Goal: Information Seeking & Learning: Understand process/instructions

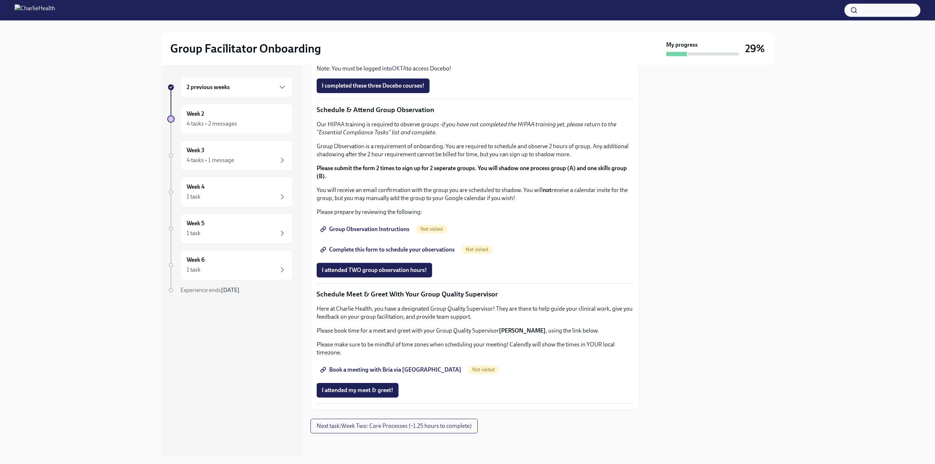
scroll to position [530, 0]
click at [389, 428] on span "Next task : Week Two: Core Processes (~1.25 hours to complete)" at bounding box center [394, 425] width 155 height 7
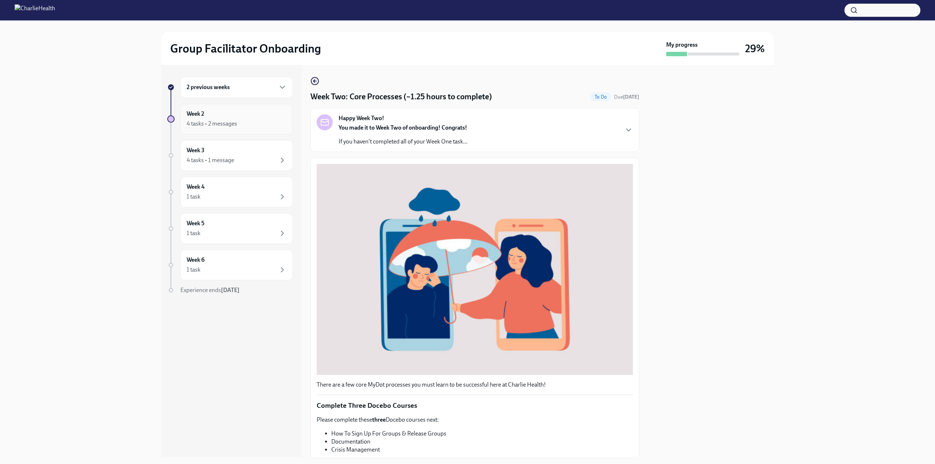
click at [222, 133] on div "Week 2 4 tasks • 2 messages" at bounding box center [236, 119] width 112 height 31
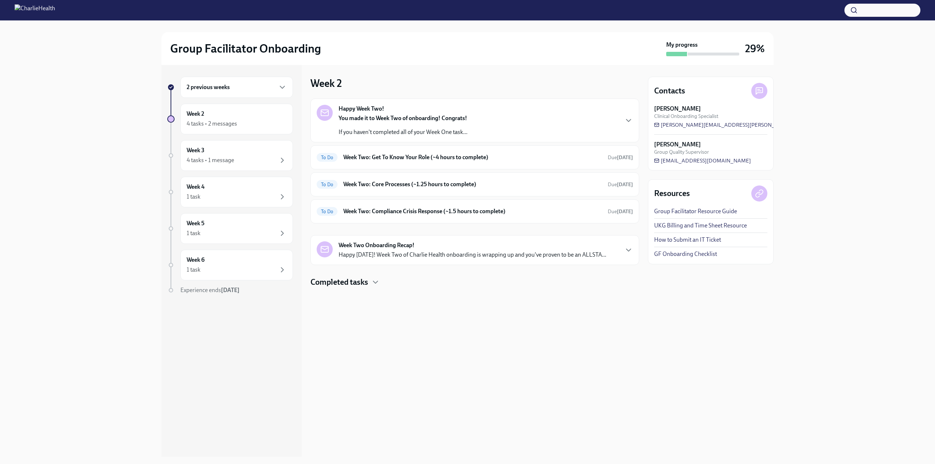
click at [390, 134] on p "If you haven't completed all of your Week One task..." at bounding box center [402, 132] width 129 height 8
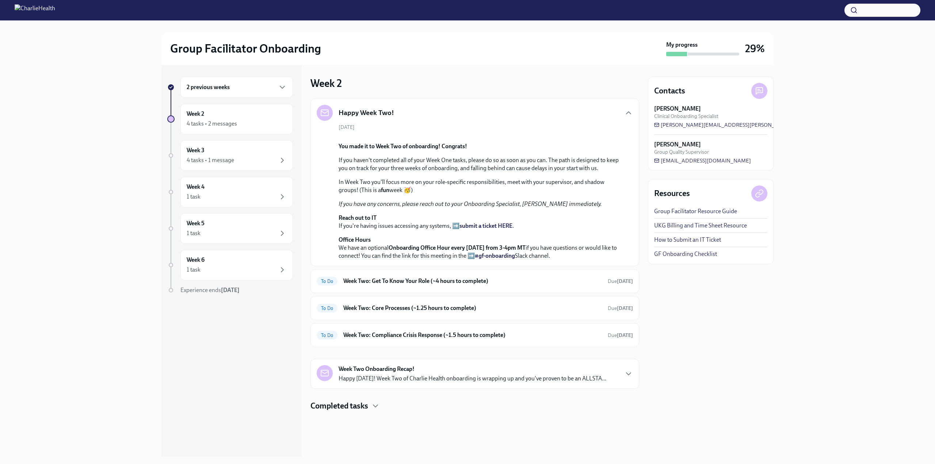
scroll to position [103, 0]
click at [521, 293] on div "To Do Week Two: Get To Know Your Role (~4 hours to complete) Due [DATE]" at bounding box center [474, 281] width 329 height 24
click at [590, 285] on h6 "Week Two: Get To Know Your Role (~4 hours to complete)" at bounding box center [472, 281] width 259 height 8
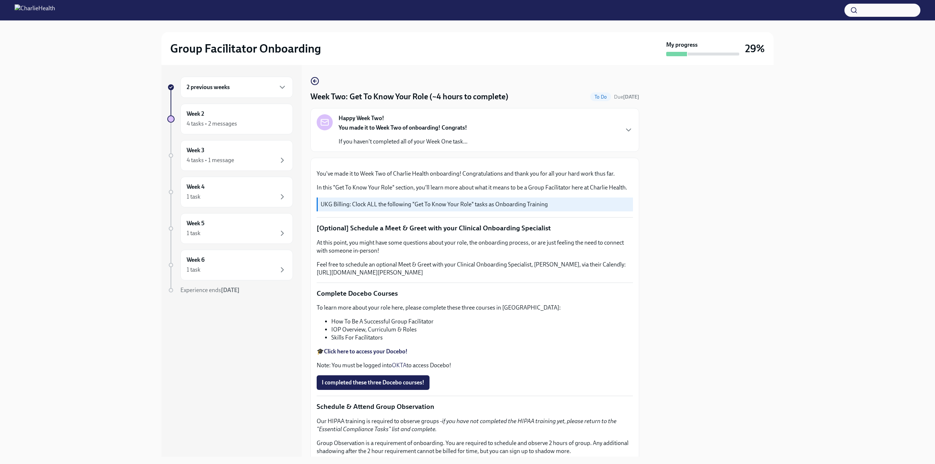
click at [235, 84] on div "2 previous weeks" at bounding box center [237, 87] width 100 height 9
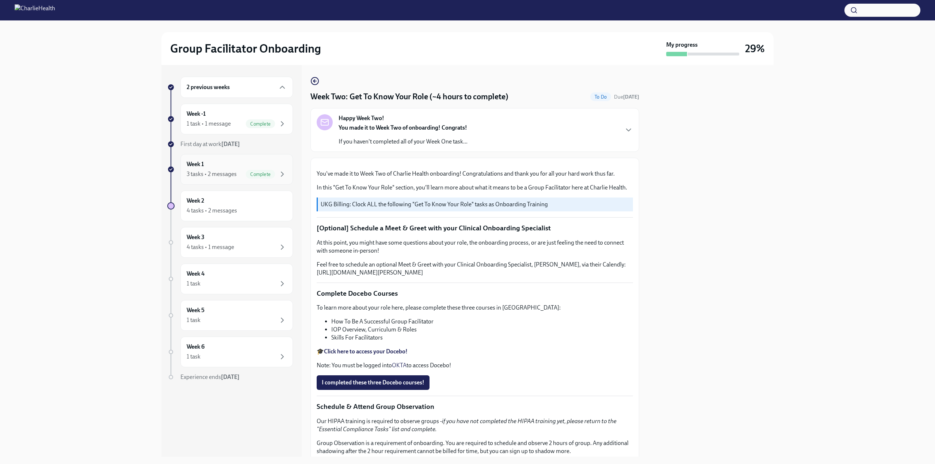
click at [231, 169] on div "Week 1 3 tasks • 2 messages Complete" at bounding box center [237, 169] width 100 height 18
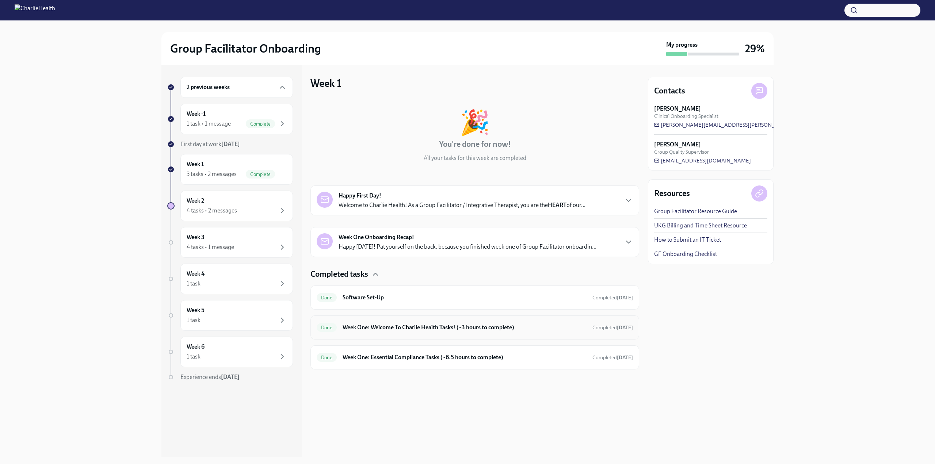
click at [396, 329] on h6 "Week One: Welcome To Charlie Health Tasks! (~3 hours to complete)" at bounding box center [465, 328] width 244 height 8
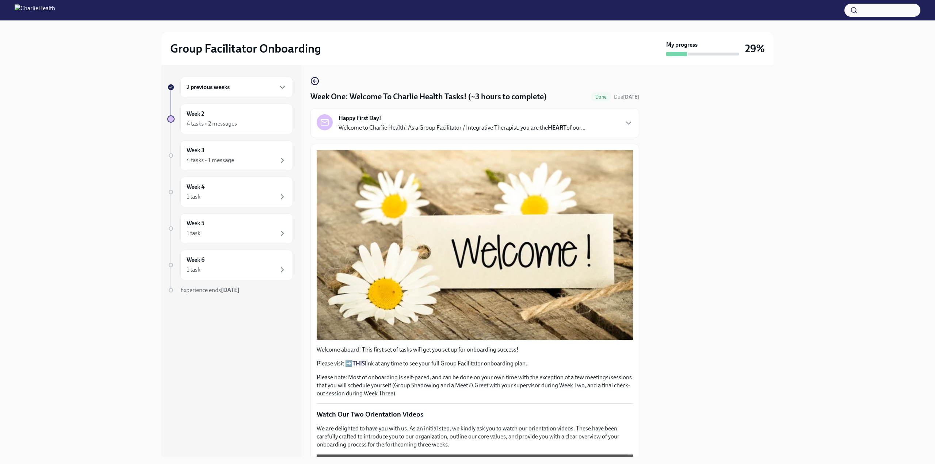
click at [364, 365] on div "Welcome aboard! This first set of tasks will get you set up for onboarding succ…" at bounding box center [475, 372] width 316 height 52
click at [357, 360] on strong "THIS" at bounding box center [358, 363] width 12 height 7
click at [232, 112] on div "Week 2 4 tasks • 2 messages" at bounding box center [237, 119] width 100 height 18
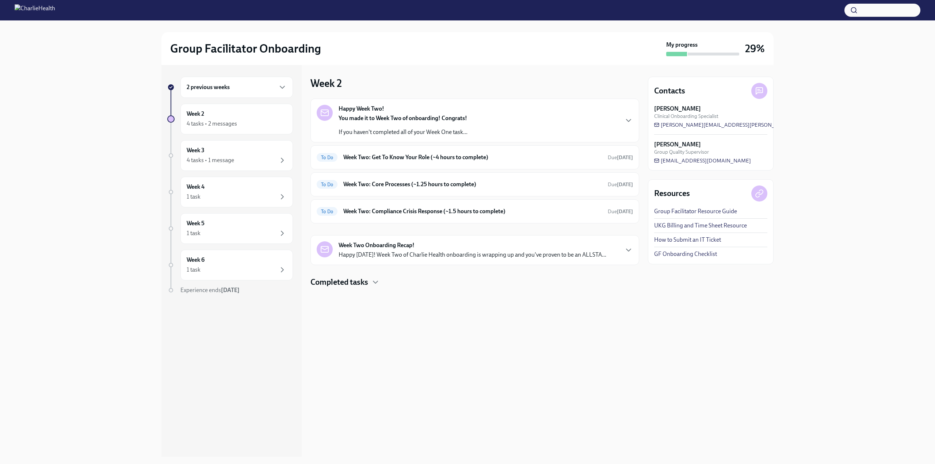
click at [371, 284] on div "Completed tasks" at bounding box center [474, 282] width 329 height 11
click at [436, 161] on h6 "Week Two: Get To Know Your Role (~4 hours to complete)" at bounding box center [472, 157] width 259 height 8
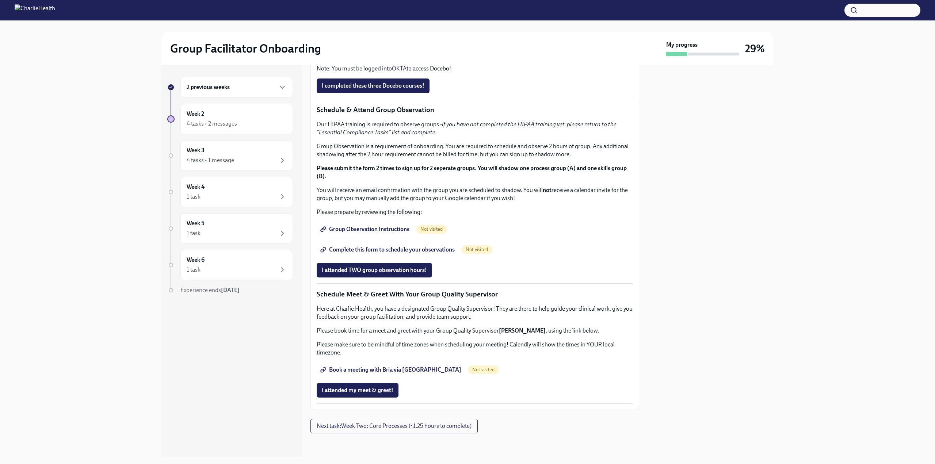
scroll to position [423, 0]
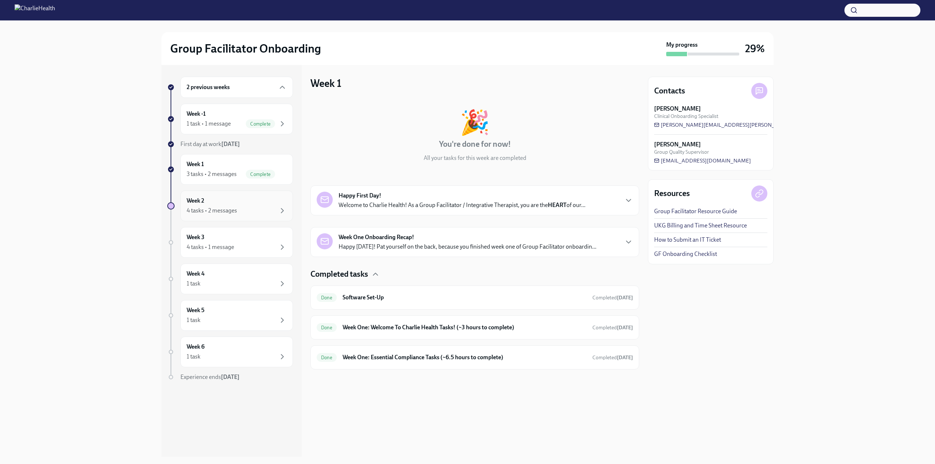
click at [219, 208] on div "4 tasks • 2 messages" at bounding box center [212, 211] width 50 height 8
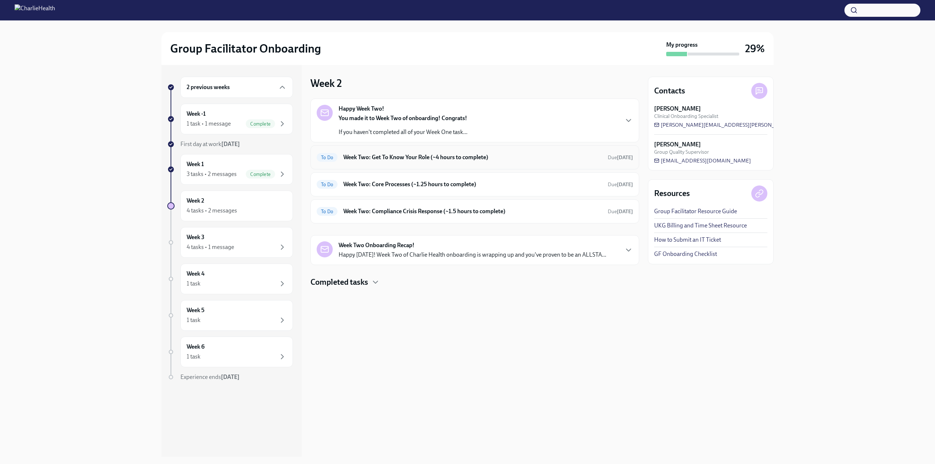
click at [399, 162] on div "To Do Week Two: Get To Know Your Role (~4 hours to complete) Due [DATE]" at bounding box center [475, 158] width 316 height 12
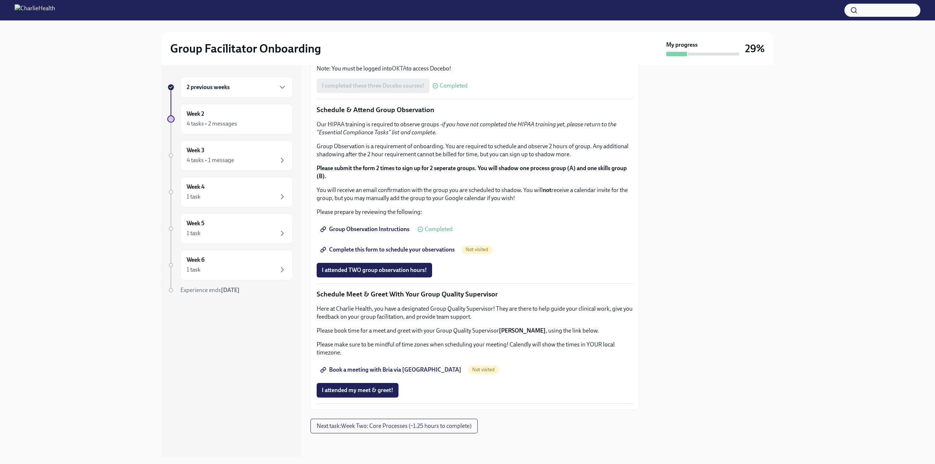
scroll to position [481, 0]
click at [387, 237] on link "Group Observation Instructions" at bounding box center [366, 229] width 98 height 15
click at [356, 58] on strong "Click here to access your Docebo!" at bounding box center [366, 54] width 84 height 7
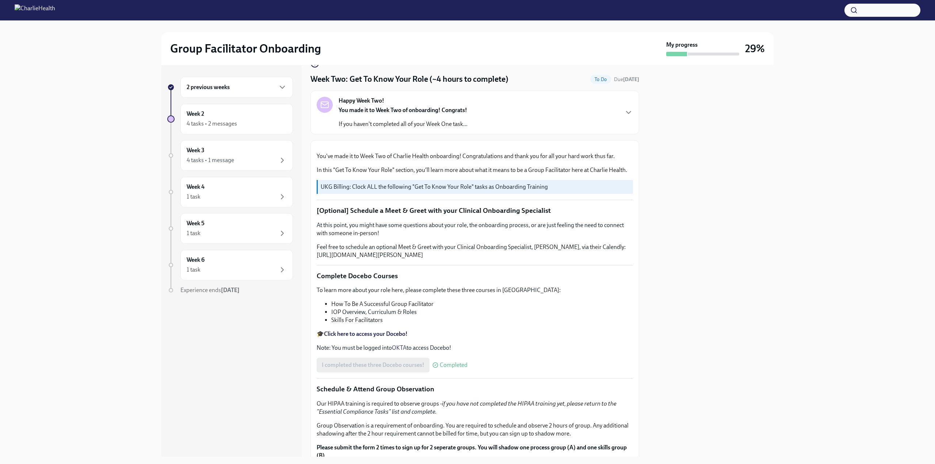
scroll to position [0, 0]
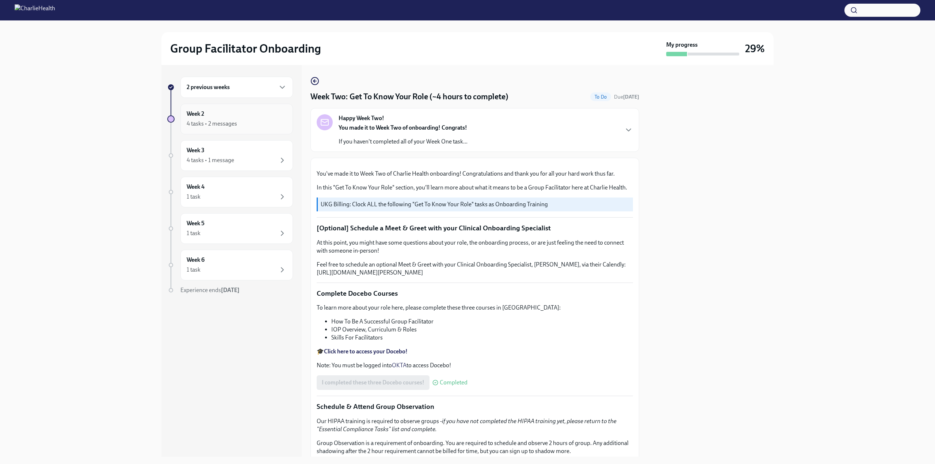
click at [219, 125] on div "4 tasks • 2 messages" at bounding box center [212, 124] width 50 height 8
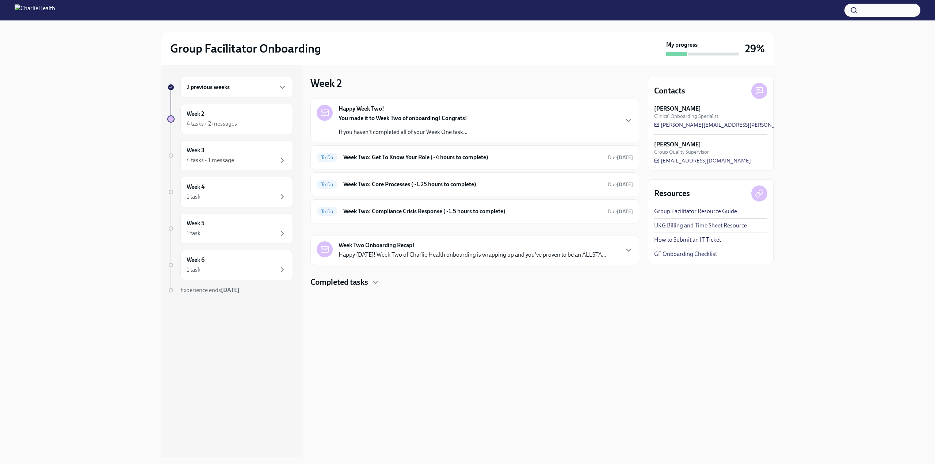
click at [352, 291] on div at bounding box center [474, 299] width 329 height 23
click at [353, 282] on h4 "Completed tasks" at bounding box center [339, 282] width 58 height 11
click at [360, 315] on div "Done Week Two: Core Compliance Tasks (~ 4 hours) Completed yesterday" at bounding box center [474, 306] width 329 height 24
click at [360, 313] on div "Done Week Two: Core Compliance Tasks (~ 4 hours) Completed yesterday" at bounding box center [474, 306] width 329 height 24
click at [363, 300] on div "Done Week Two: Core Compliance Tasks (~ 4 hours) Completed yesterday" at bounding box center [475, 306] width 316 height 12
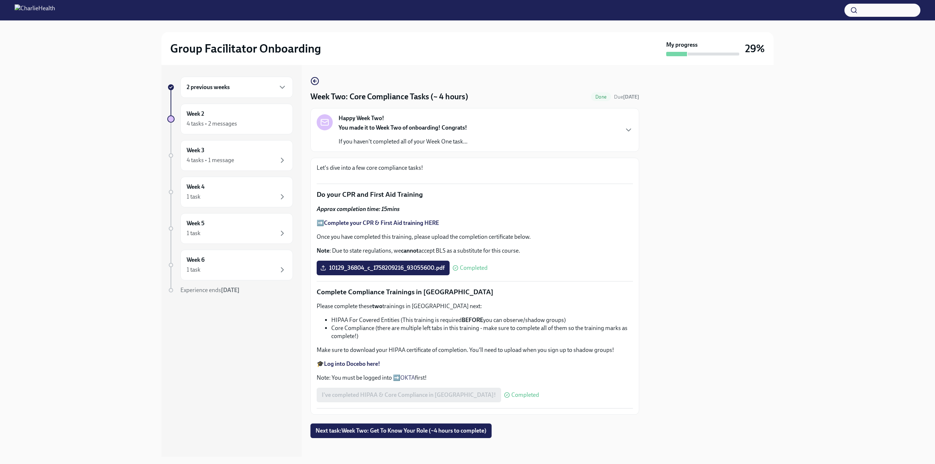
click at [629, 223] on div "Let's dive into a few core compliance tasks! Do your CPR and First Aid Training…" at bounding box center [474, 286] width 329 height 257
click at [634, 226] on div "Week Two: Core Compliance Tasks (~ 4 hours) Done Due in 2 days Happy Week Two! …" at bounding box center [474, 261] width 329 height 392
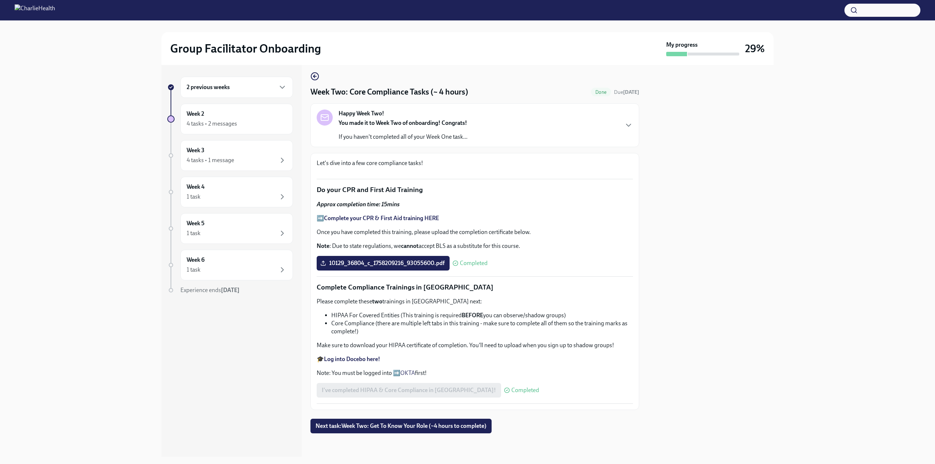
scroll to position [315, 0]
click at [411, 427] on span "Next task : Week Two: Get To Know Your Role (~4 hours to complete)" at bounding box center [400, 425] width 171 height 7
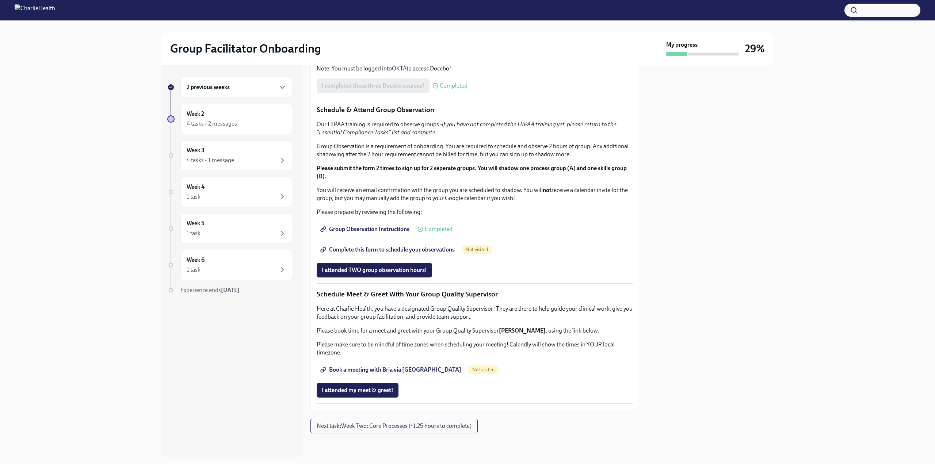
scroll to position [530, 0]
click at [398, 249] on span "Complete this form to schedule your observations" at bounding box center [388, 249] width 133 height 7
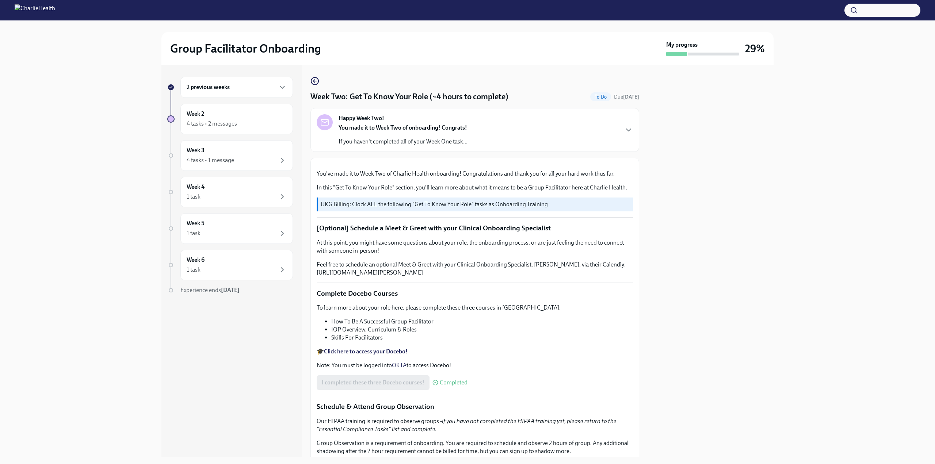
click at [629, 142] on div "Happy Week Two! You made it to Week Two of onboarding! Congrats! If you haven't…" at bounding box center [474, 130] width 329 height 44
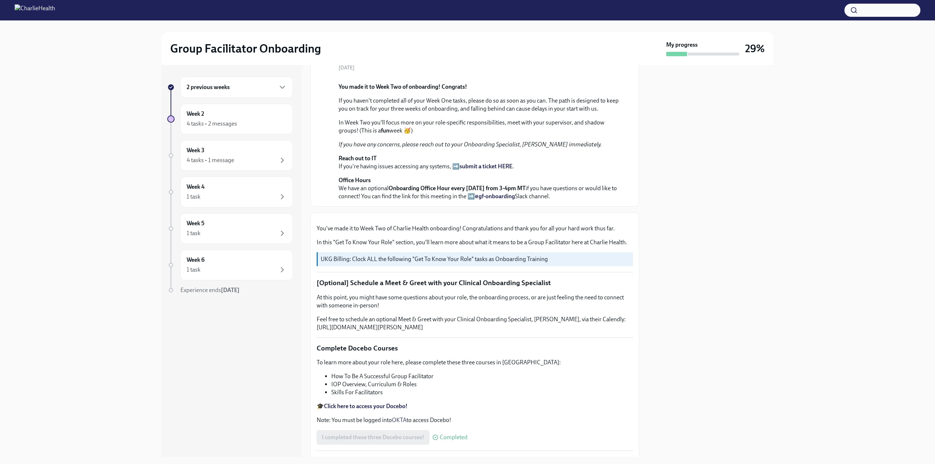
scroll to position [0, 0]
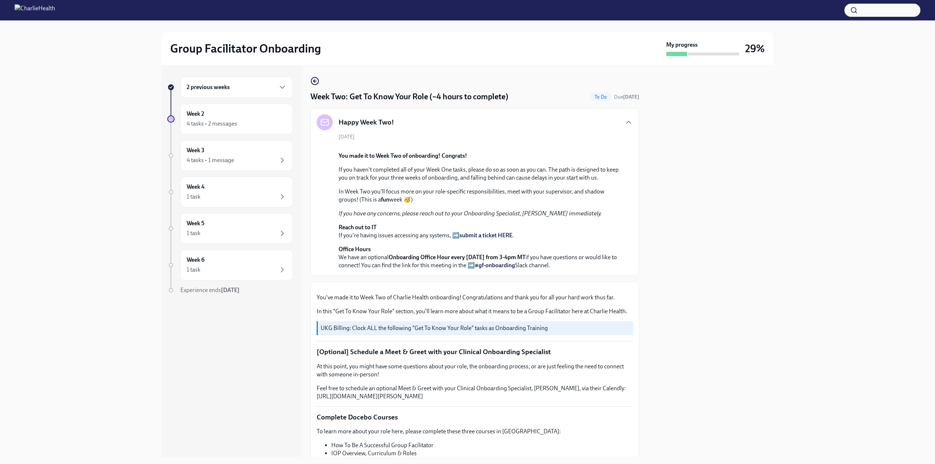
drag, startPoint x: 621, startPoint y: 121, endPoint x: 626, endPoint y: 123, distance: 5.4
click at [624, 121] on icon "button" at bounding box center [628, 122] width 9 height 9
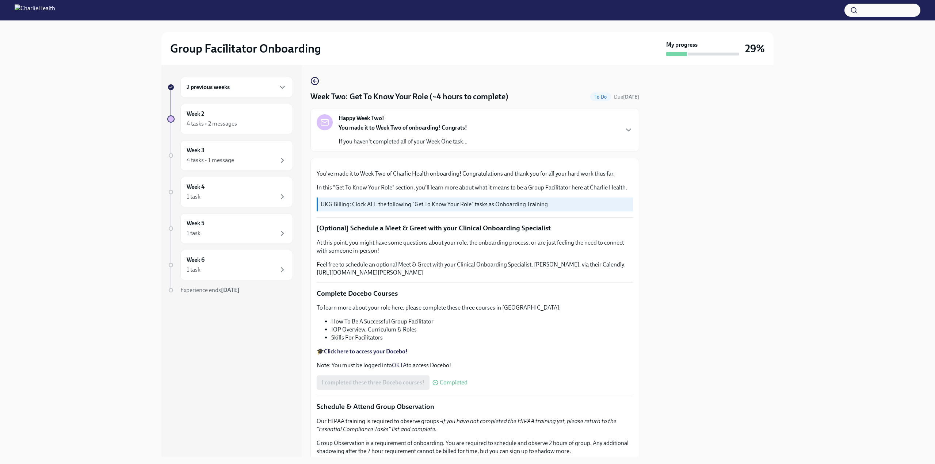
click at [640, 131] on div "2 previous weeks Week 2 4 tasks • 2 messages Week 3 4 tasks • 1 message Week 4 …" at bounding box center [467, 261] width 612 height 392
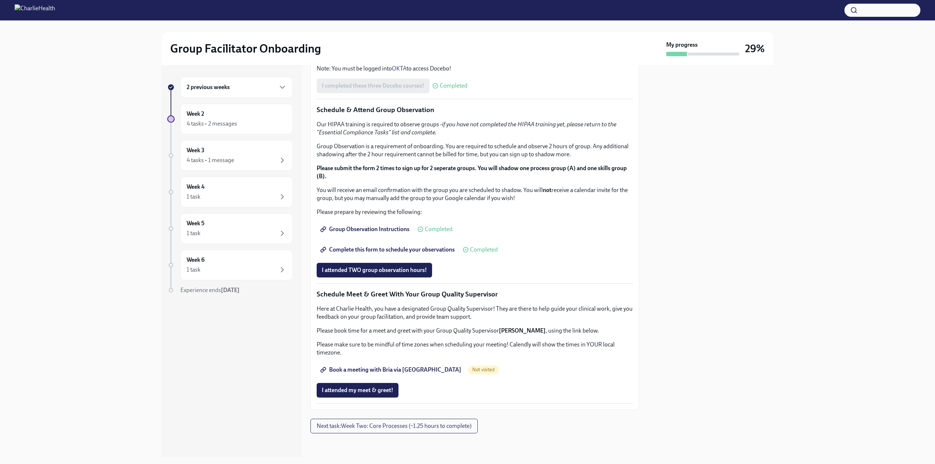
scroll to position [530, 0]
click at [389, 368] on span "Book a meeting with Bria via [GEOGRAPHIC_DATA]" at bounding box center [391, 369] width 139 height 7
click at [423, 427] on span "Next task : Week Two: Core Processes (~1.25 hours to complete)" at bounding box center [394, 425] width 155 height 7
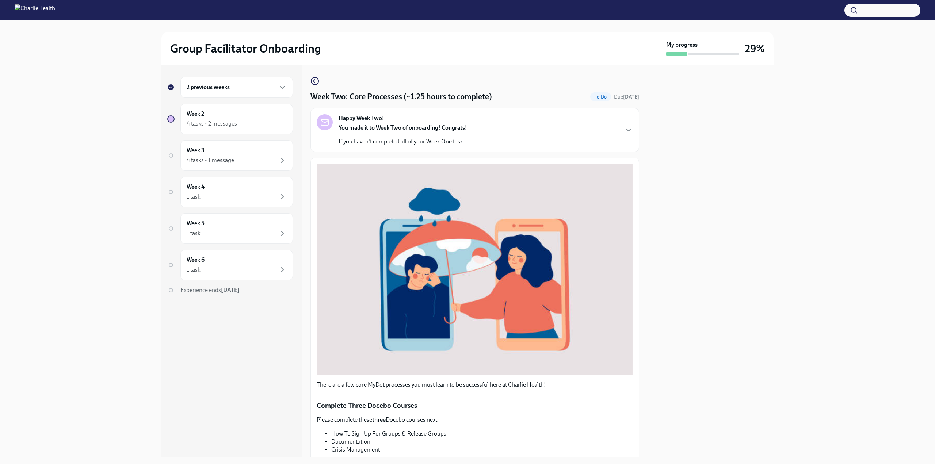
drag, startPoint x: 639, startPoint y: 136, endPoint x: 634, endPoint y: 169, distance: 33.3
click at [634, 169] on div "2 previous weeks Week 2 4 tasks • 2 messages Week 3 4 tasks • 1 message Week 4 …" at bounding box center [467, 261] width 612 height 392
click at [467, 67] on div "Week Two: Core Processes (~1.25 hours to complete) To Do Due in 2 days Happy We…" at bounding box center [474, 261] width 329 height 392
